Goal: Information Seeking & Learning: Learn about a topic

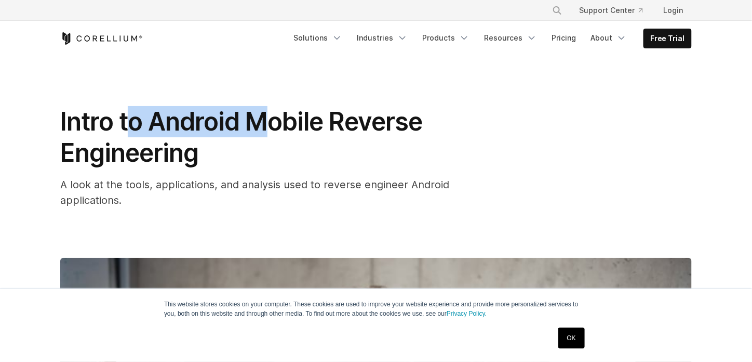
drag, startPoint x: 134, startPoint y: 123, endPoint x: 275, endPoint y: 116, distance: 141.5
click at [275, 116] on span "Intro to Android Mobile Reverse Engineering" at bounding box center [241, 137] width 362 height 62
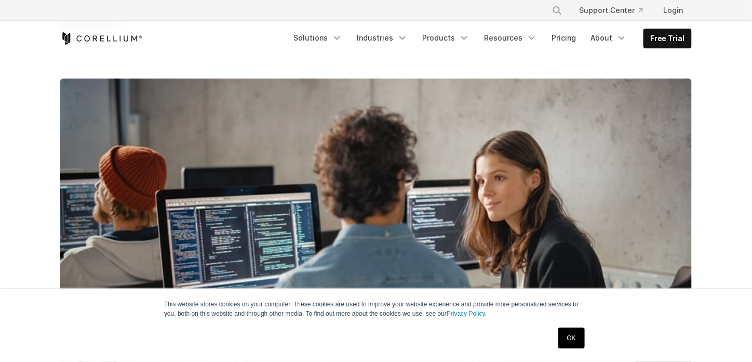
scroll to position [260, 0]
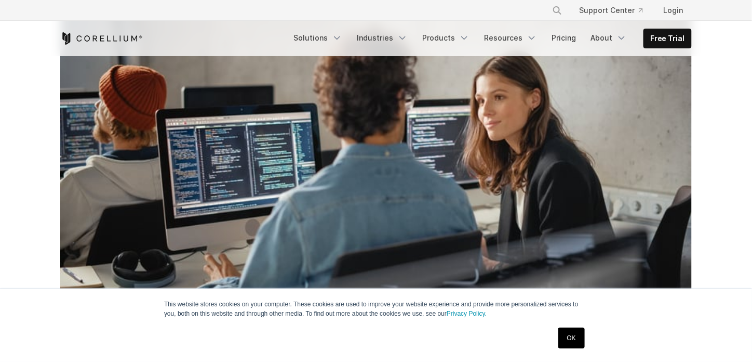
click at [565, 336] on link "OK" at bounding box center [572, 337] width 27 height 21
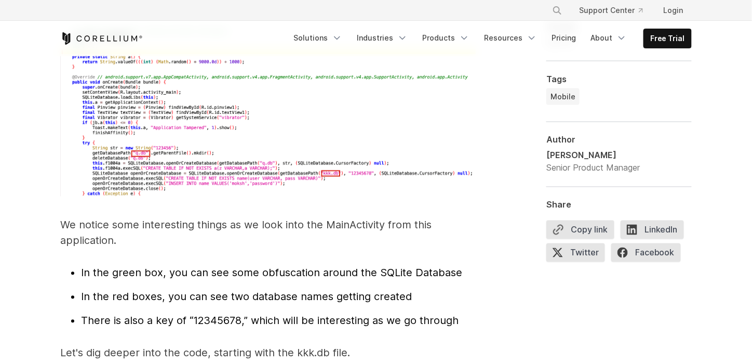
scroll to position [3274, 0]
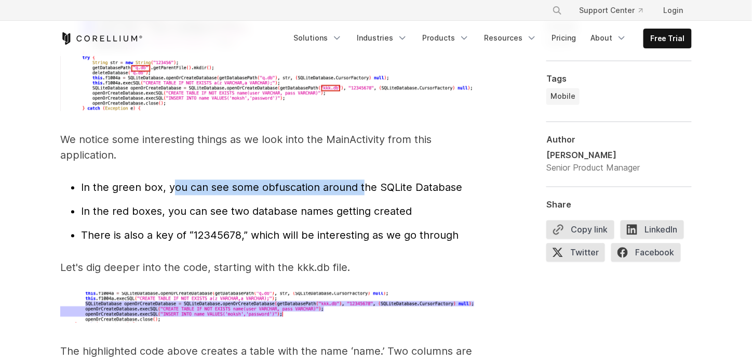
drag, startPoint x: 190, startPoint y: 169, endPoint x: 362, endPoint y: 169, distance: 172.0
click at [362, 181] on span "In the green box, you can see some obfuscation around the SQLite Database" at bounding box center [271, 187] width 381 height 12
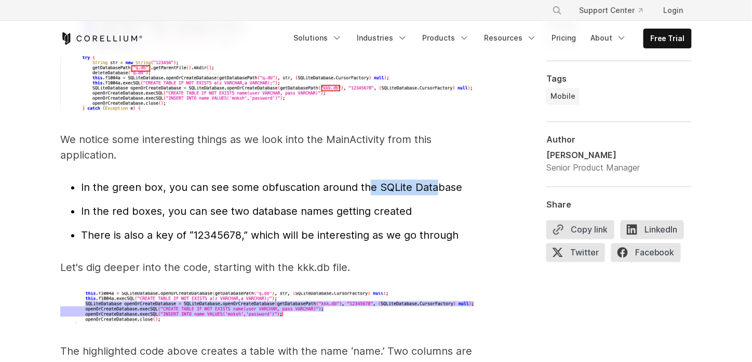
drag, startPoint x: 408, startPoint y: 169, endPoint x: 433, endPoint y: 168, distance: 25.0
click at [433, 181] on span "In the green box, you can see some obfuscation around the SQLite Database" at bounding box center [271, 187] width 381 height 12
drag, startPoint x: 433, startPoint y: 168, endPoint x: 232, endPoint y: 178, distance: 201.9
click at [232, 180] on li "In the green box, you can see some obfuscation around the SQLite Database" at bounding box center [278, 188] width 395 height 16
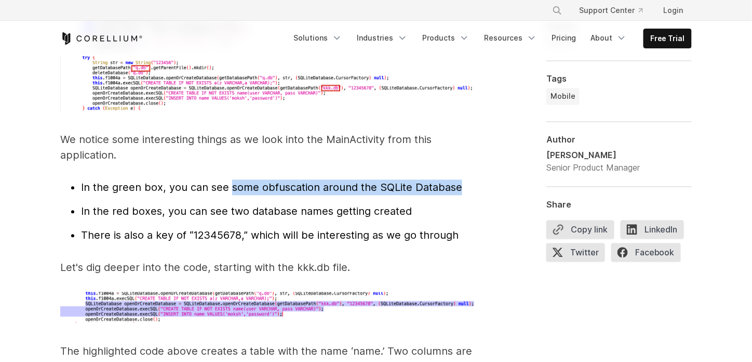
click at [232, 180] on li "In the green box, you can see some obfuscation around the SQLite Database" at bounding box center [278, 188] width 395 height 16
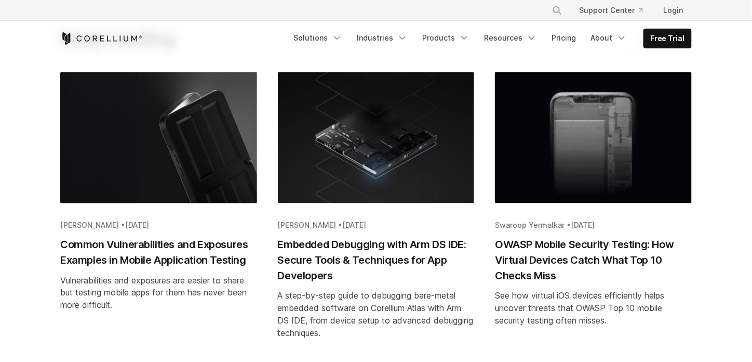
scroll to position [5768, 0]
